Goal: Task Accomplishment & Management: Manage account settings

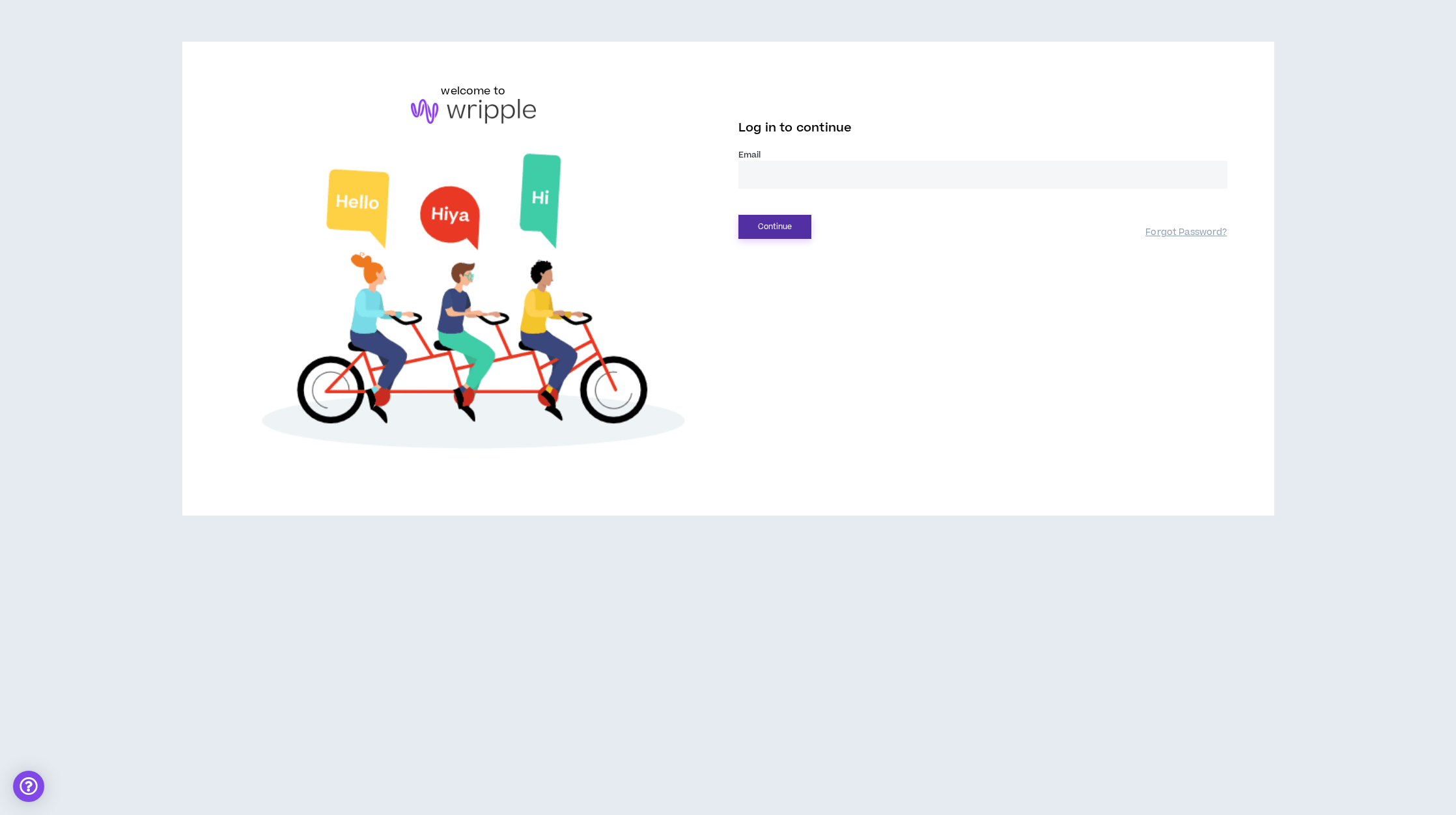
click at [777, 228] on button "Continue" at bounding box center [775, 227] width 73 height 24
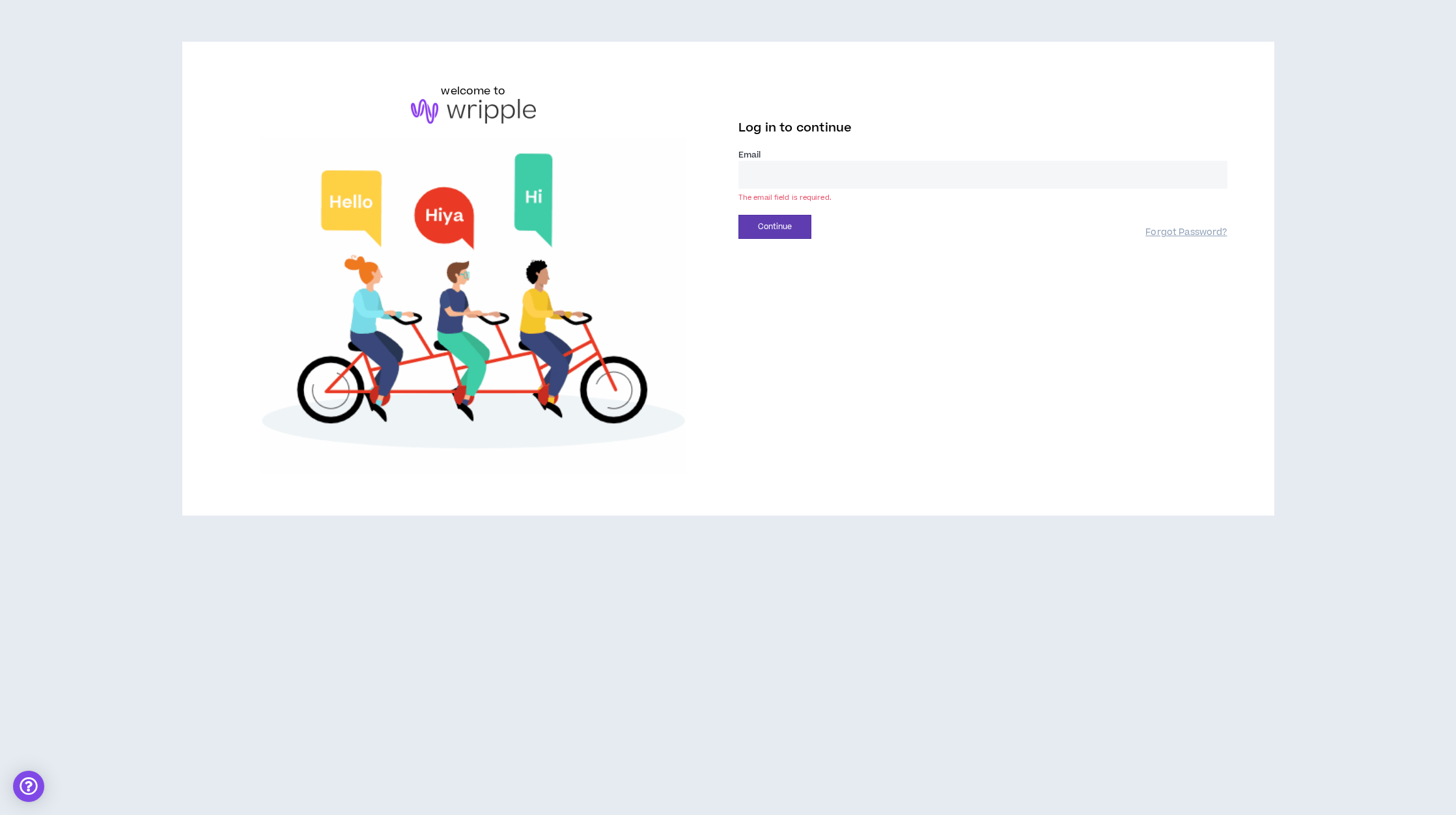
click at [773, 177] on input "email" at bounding box center [982, 175] width 489 height 28
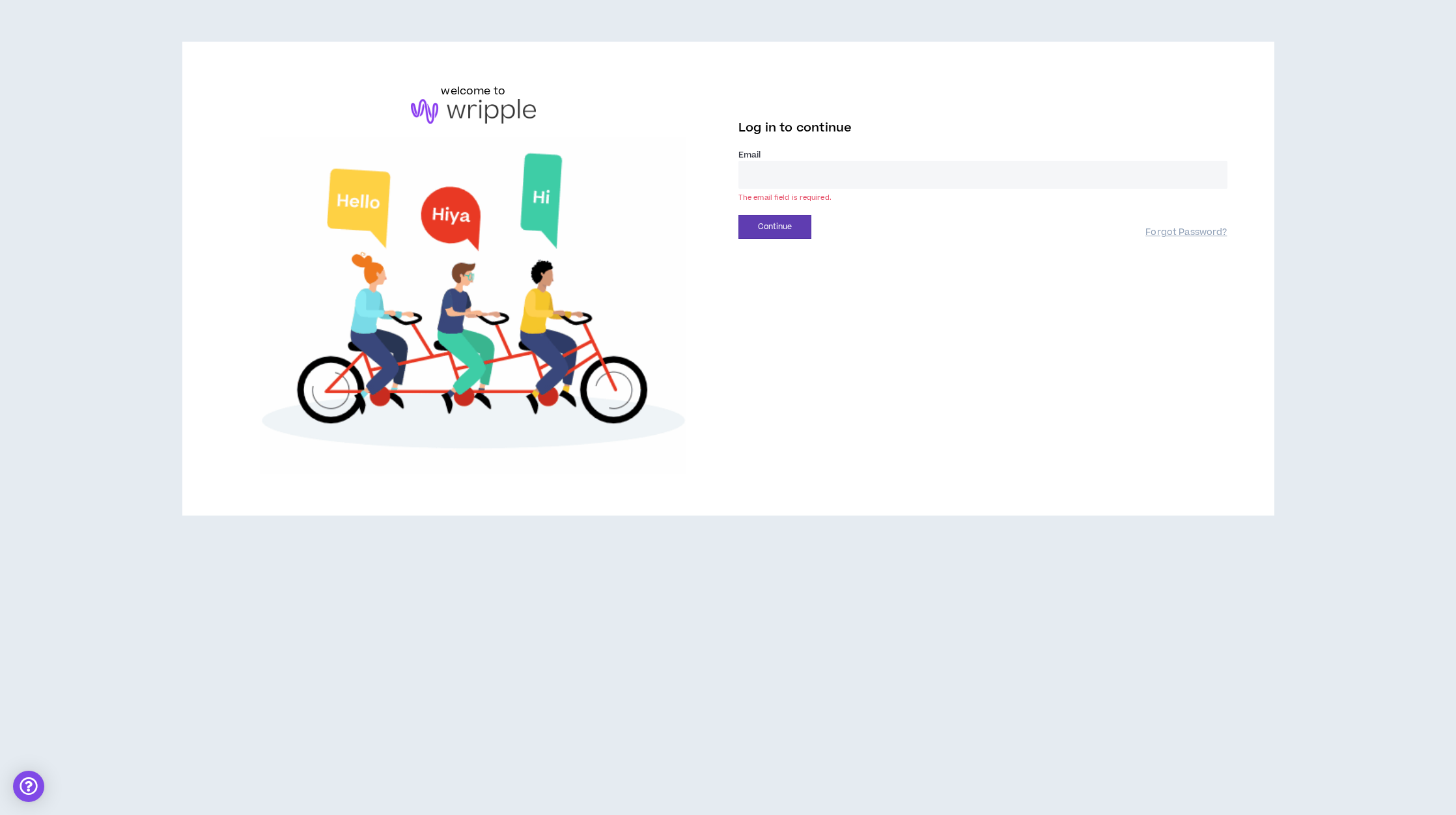
type input "**********"
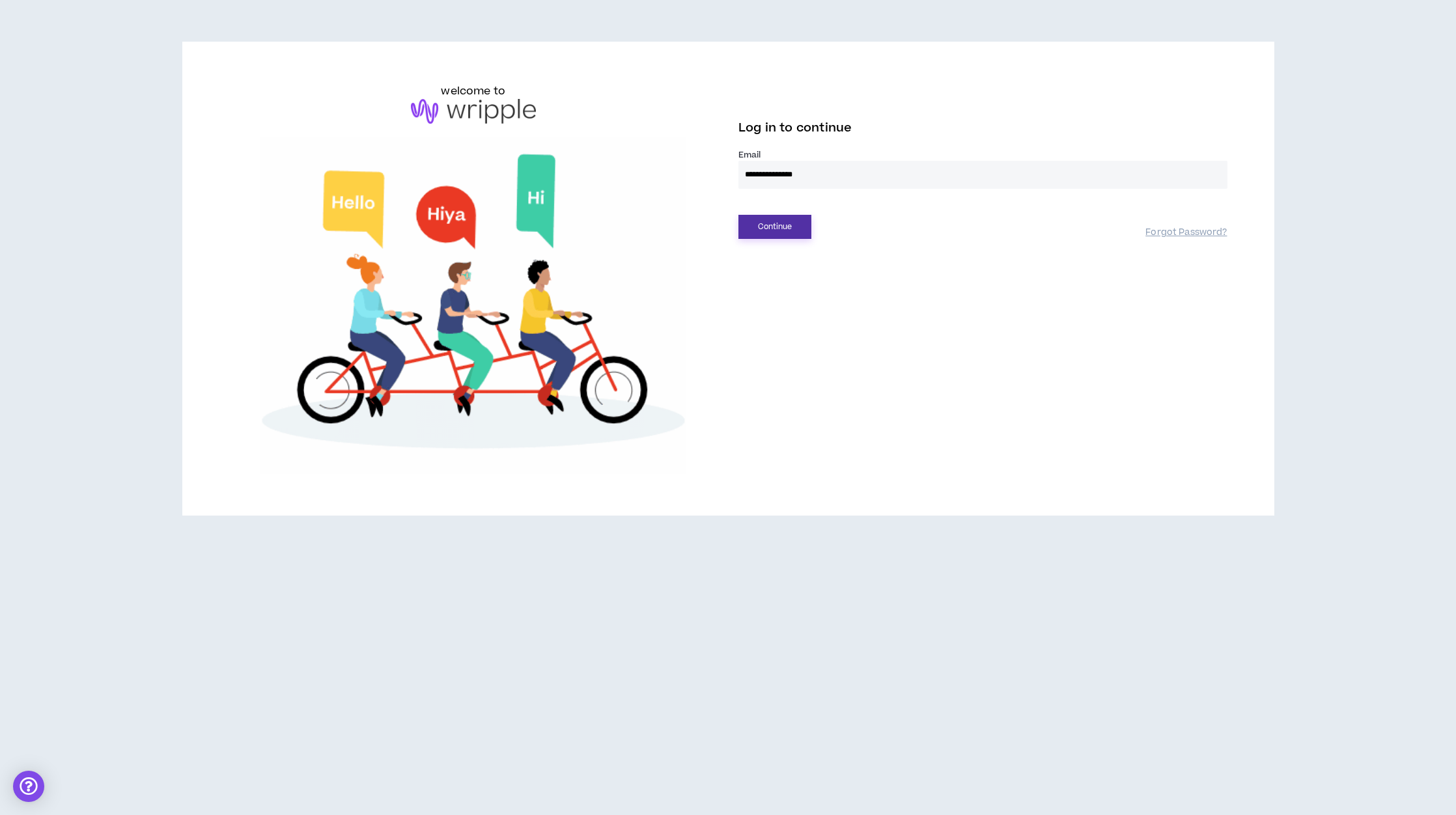
click at [776, 225] on button "Continue" at bounding box center [775, 227] width 73 height 24
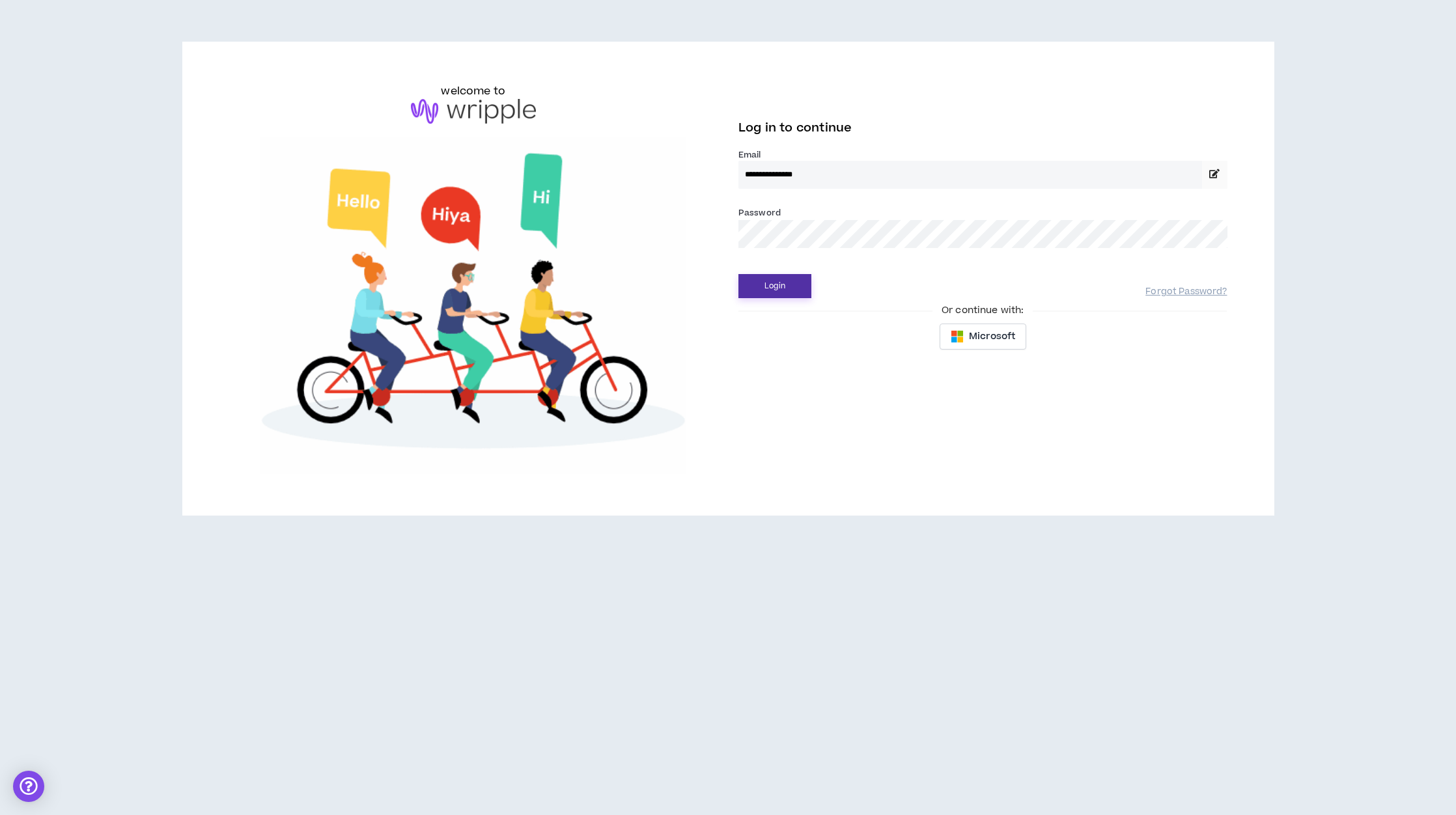
click at [765, 289] on button "Login" at bounding box center [775, 286] width 73 height 24
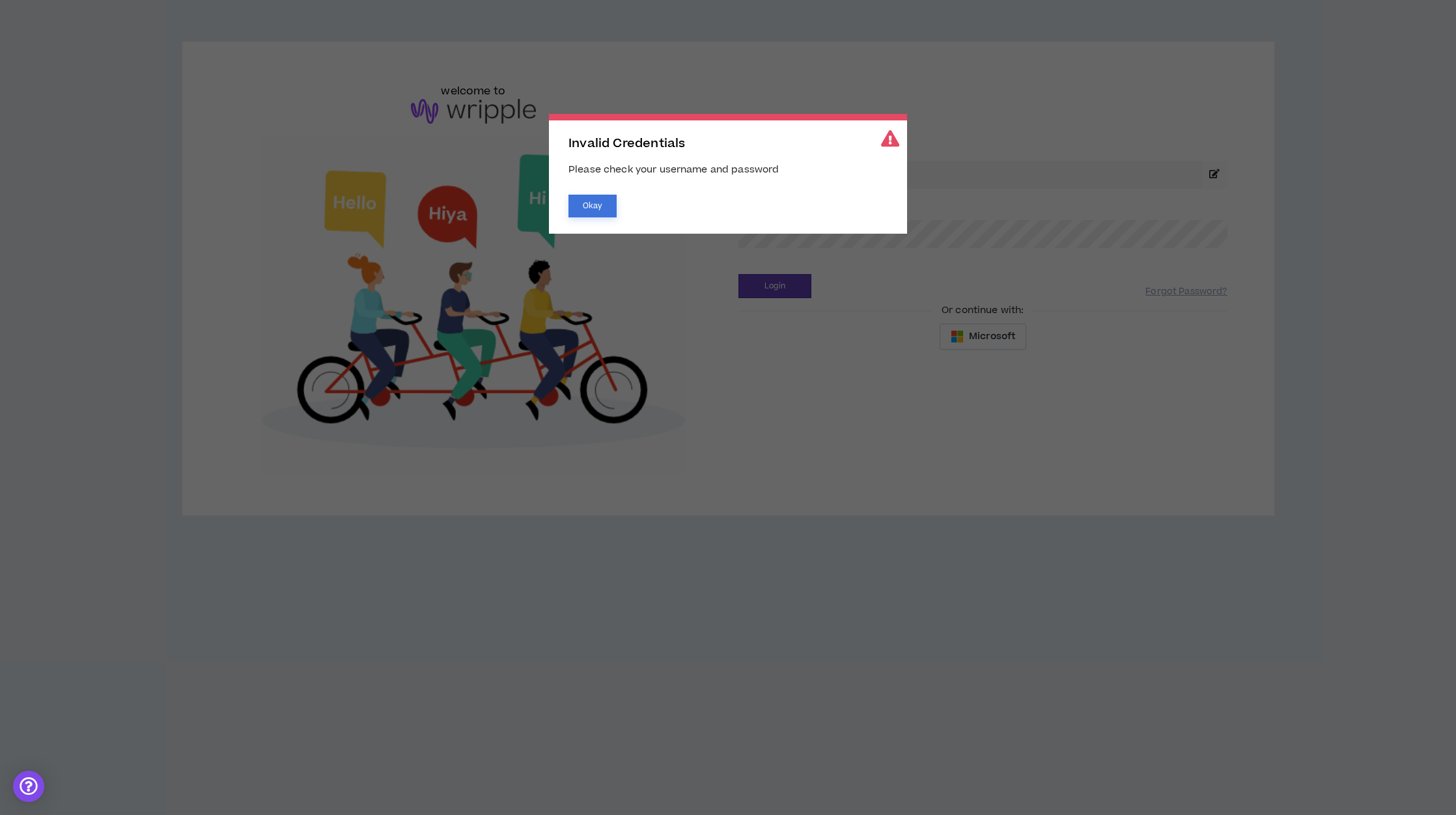
click at [594, 203] on button "Okay" at bounding box center [592, 206] width 48 height 23
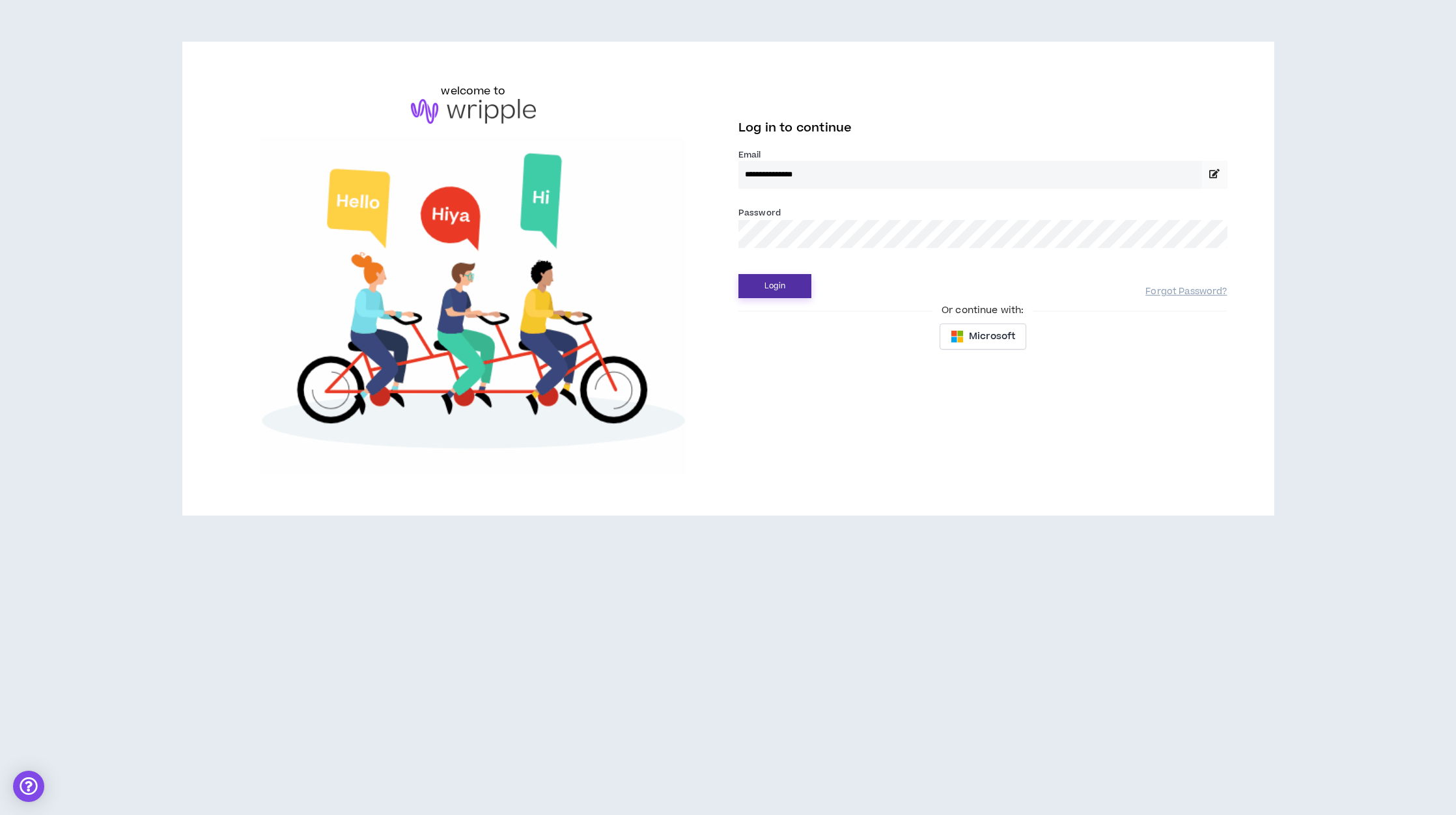
click at [773, 281] on button "Login" at bounding box center [775, 286] width 73 height 24
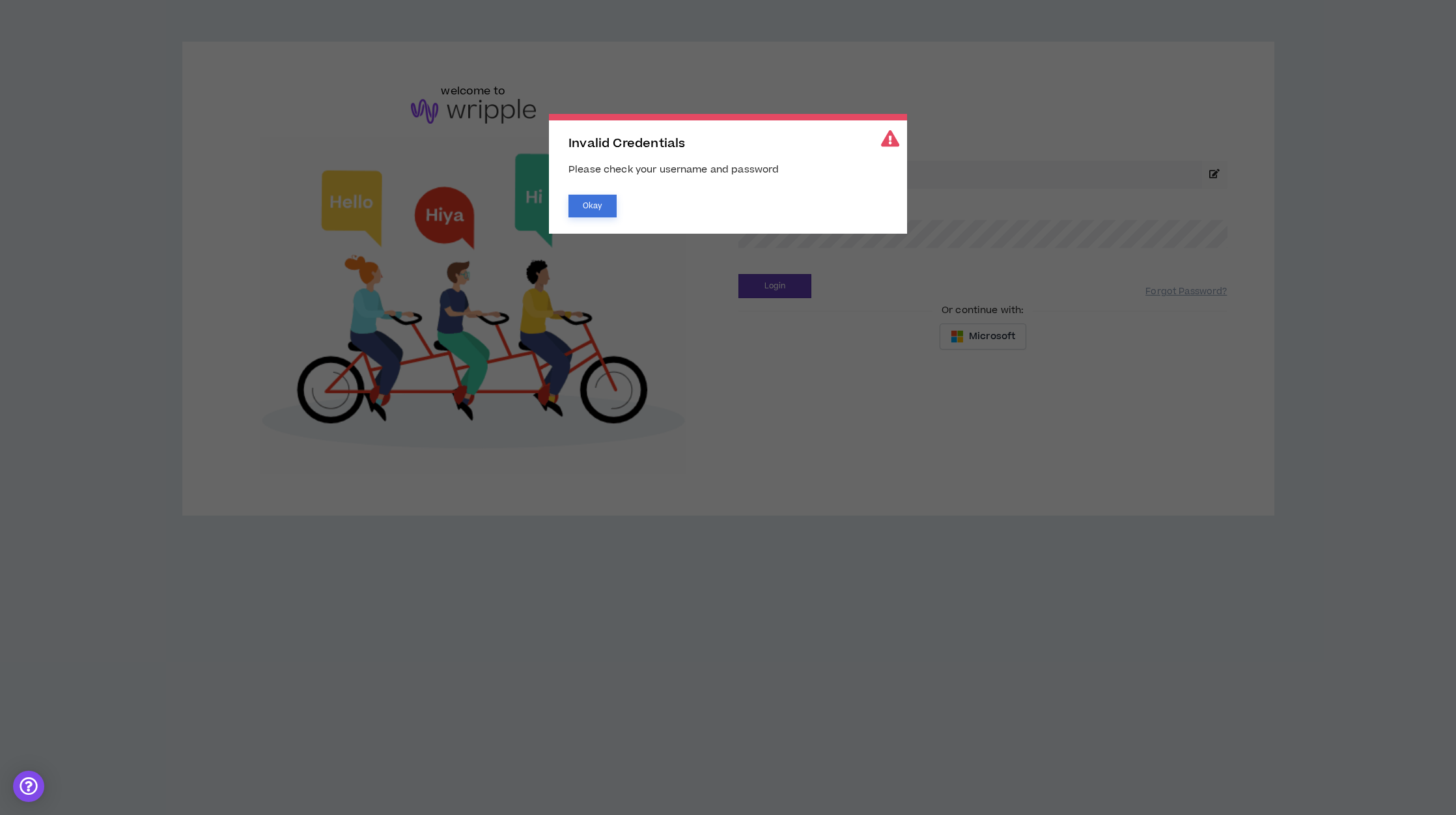
click at [591, 199] on button "Okay" at bounding box center [592, 206] width 48 height 23
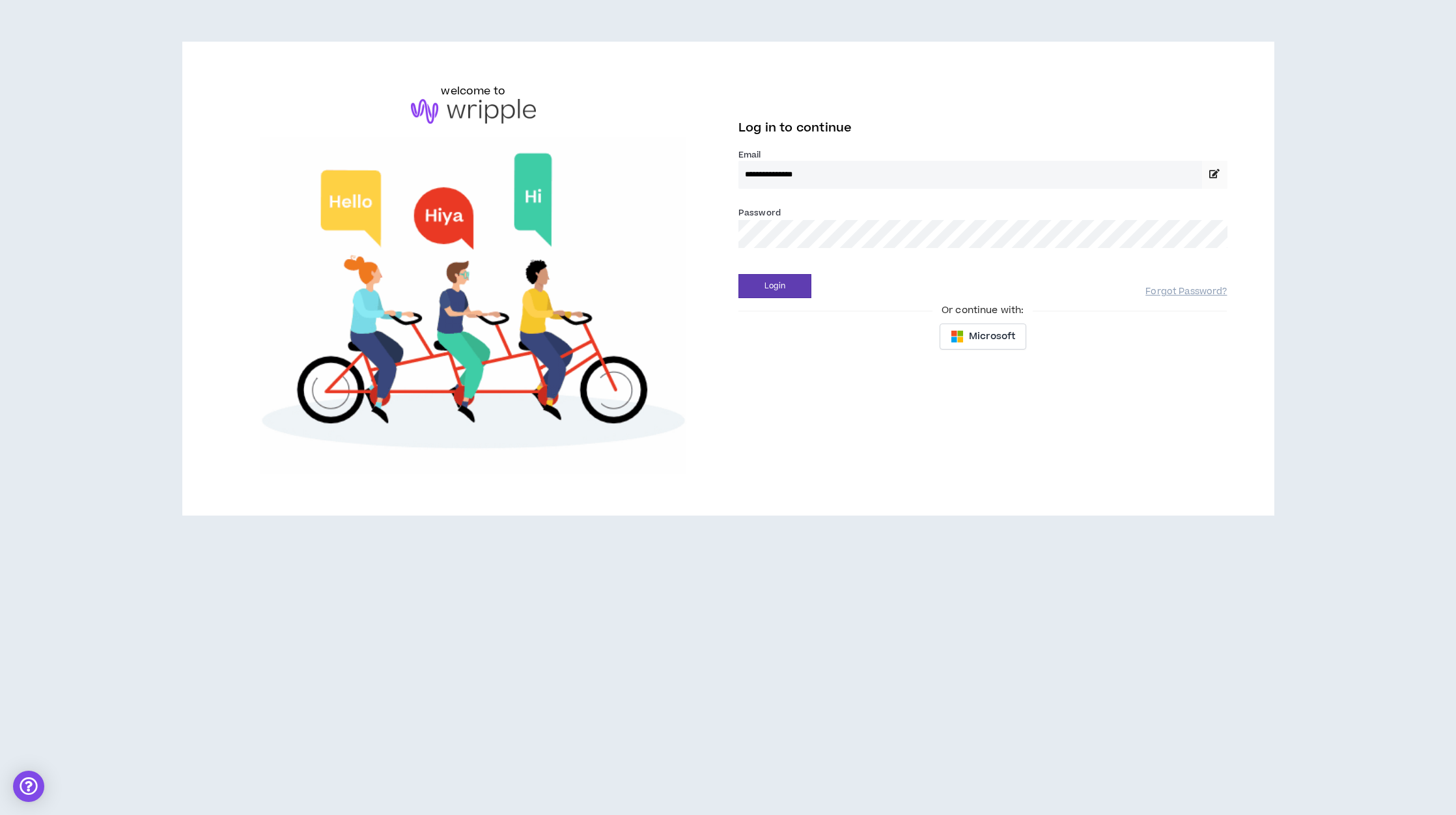
click at [725, 231] on div "**********" at bounding box center [728, 279] width 1019 height 391
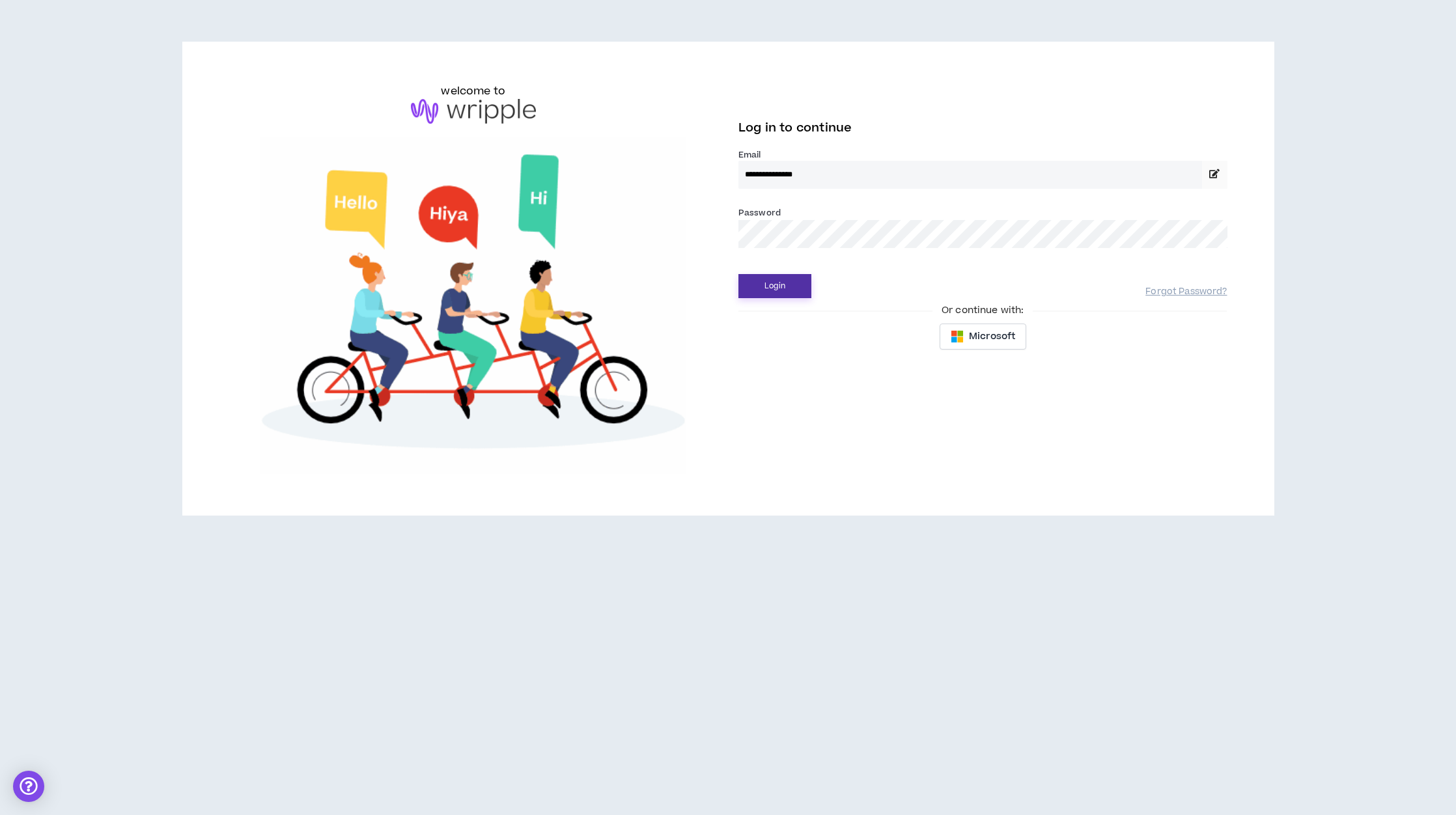
click at [771, 283] on button "Login" at bounding box center [775, 286] width 73 height 24
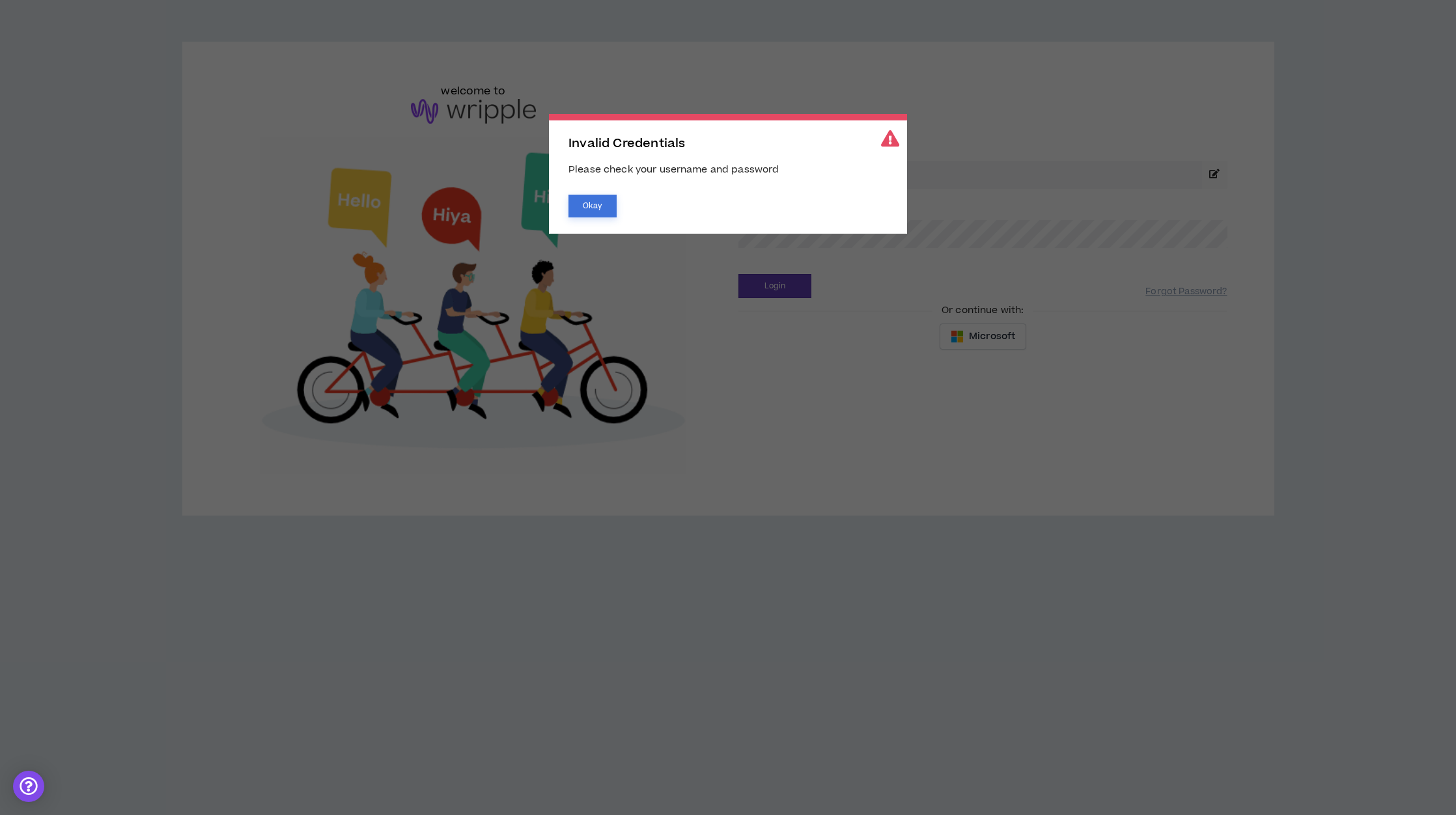
click at [592, 203] on button "Okay" at bounding box center [592, 206] width 48 height 23
